Goal: Transaction & Acquisition: Purchase product/service

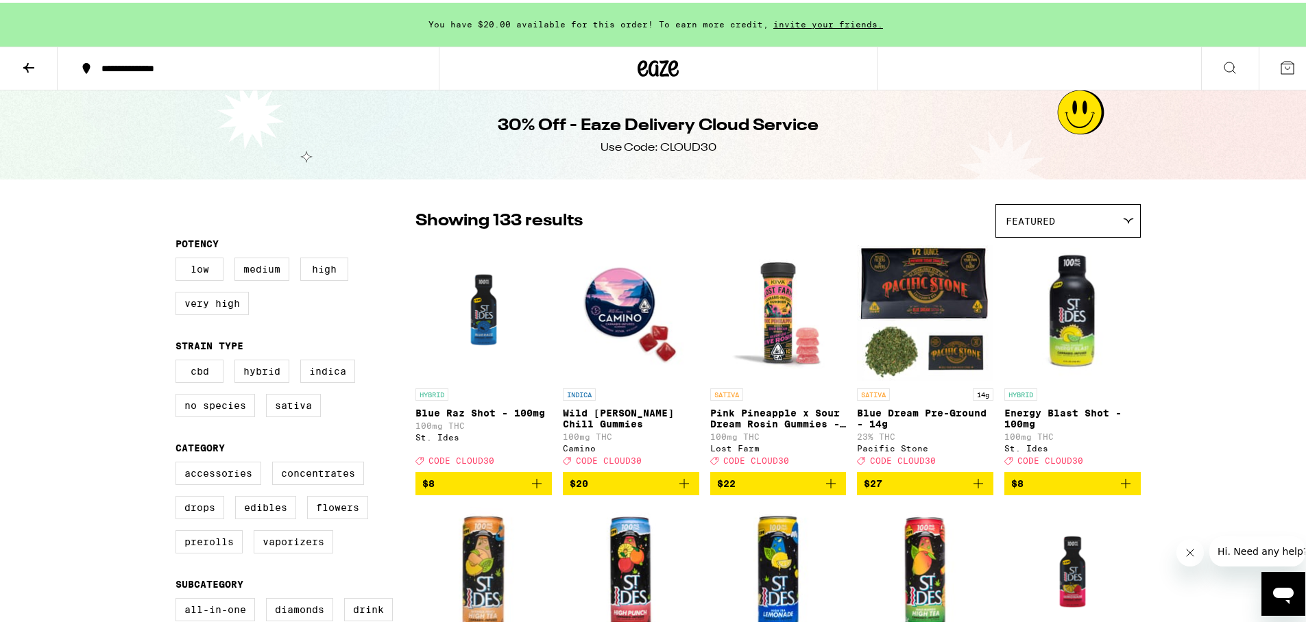
click at [656, 62] on icon at bounding box center [657, 65] width 41 height 25
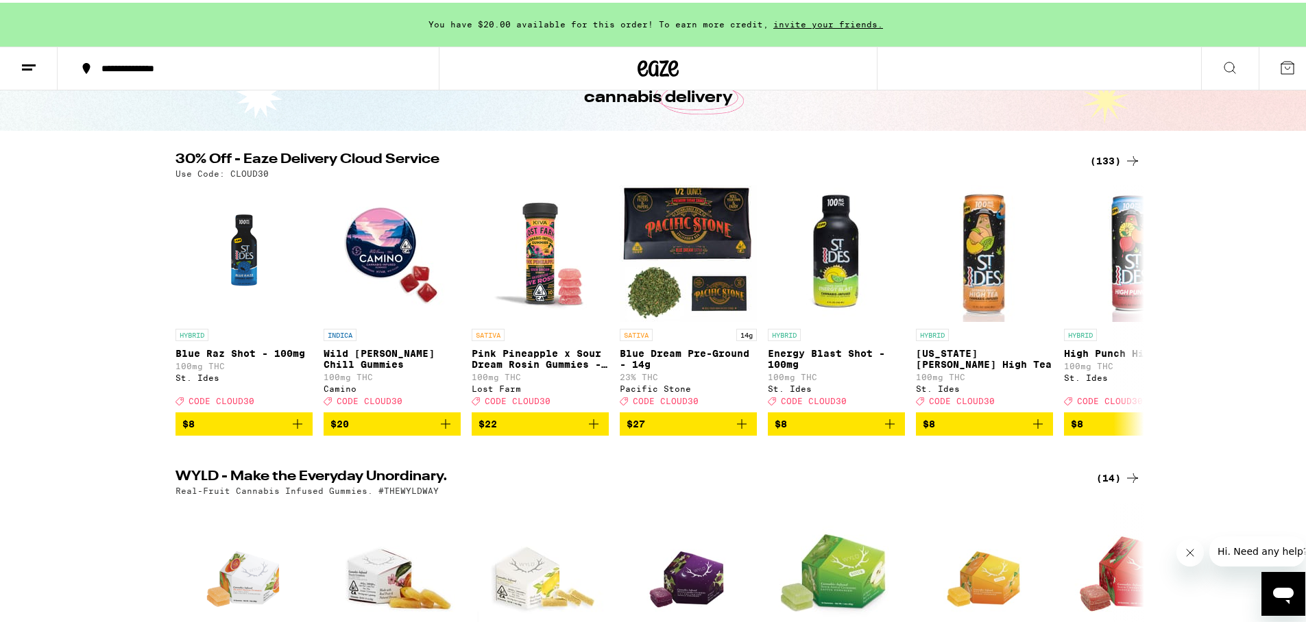
scroll to position [137, 0]
